Goal: Transaction & Acquisition: Purchase product/service

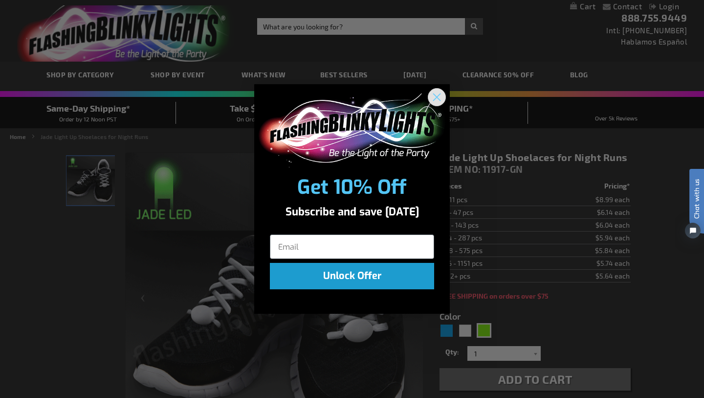
click at [440, 98] on circle "Close dialog" at bounding box center [437, 97] width 16 height 16
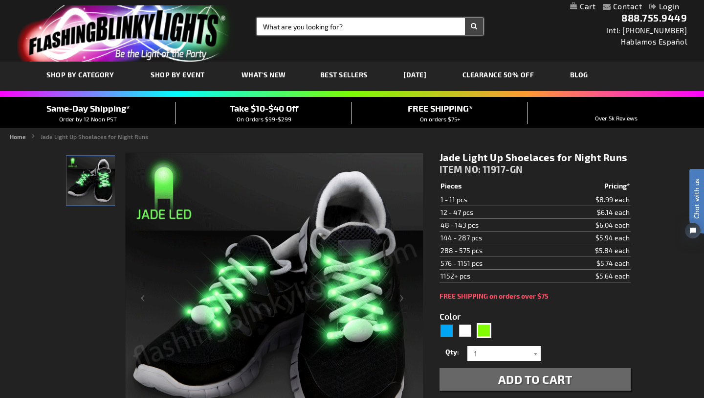
click at [418, 26] on input "Search" at bounding box center [370, 26] width 226 height 17
type input "alien"
click at [465, 18] on button "Search" at bounding box center [474, 26] width 18 height 17
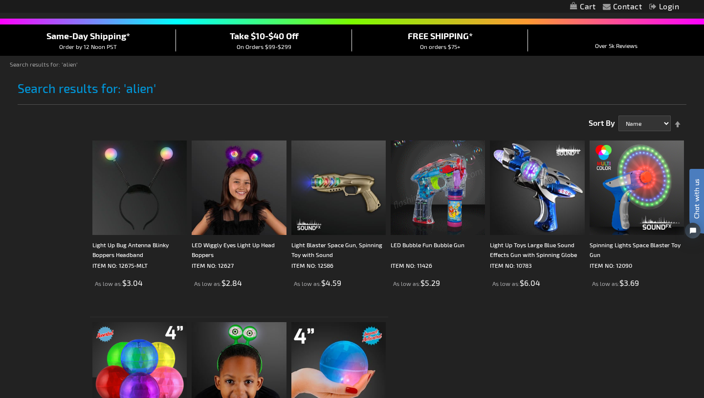
scroll to position [62, 0]
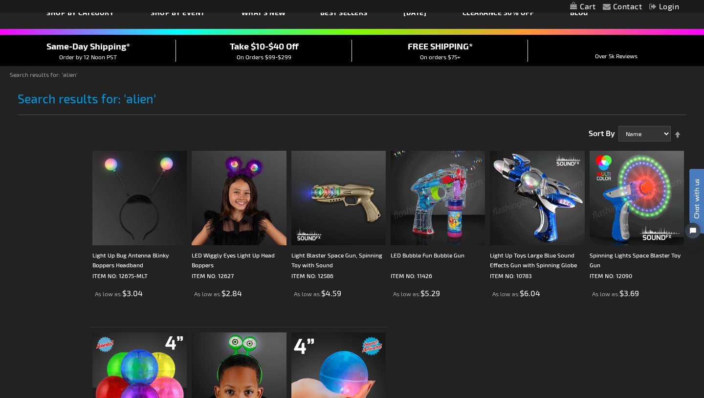
click at [468, 187] on img at bounding box center [438, 198] width 94 height 94
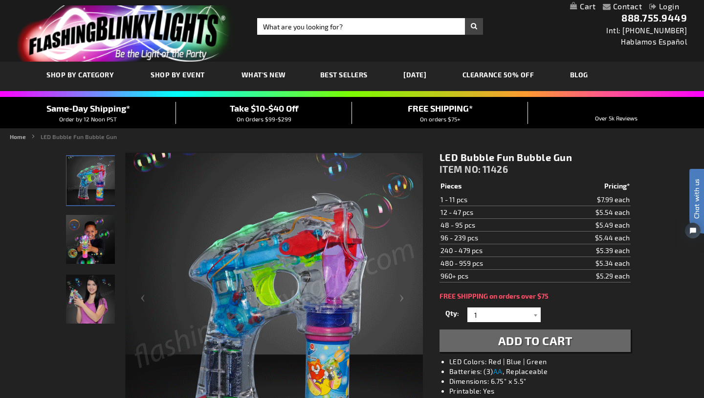
click at [87, 233] on img "LED Fun Bubble Gun" at bounding box center [90, 239] width 49 height 49
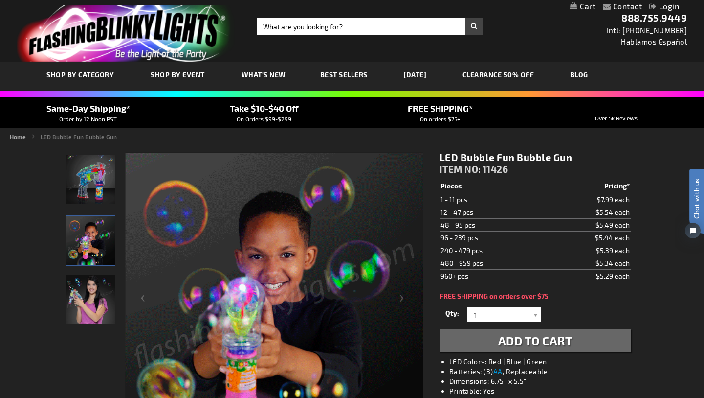
click at [103, 182] on img "LED Fun Bubble Gun" at bounding box center [90, 179] width 49 height 49
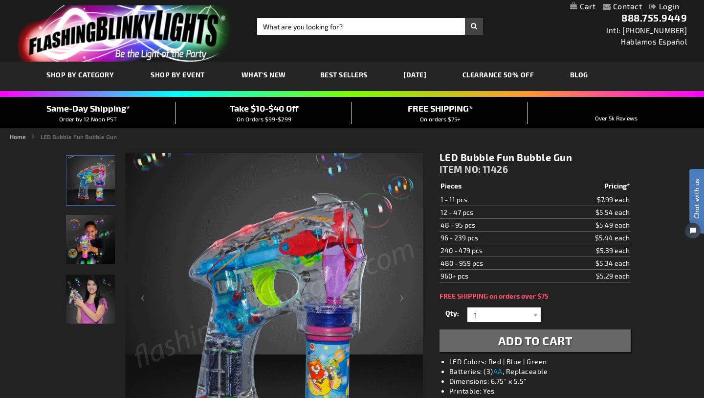
click at [94, 295] on img "Female displaying LED Fun Bubble Gun" at bounding box center [90, 298] width 49 height 49
